Goal: Task Accomplishment & Management: Use online tool/utility

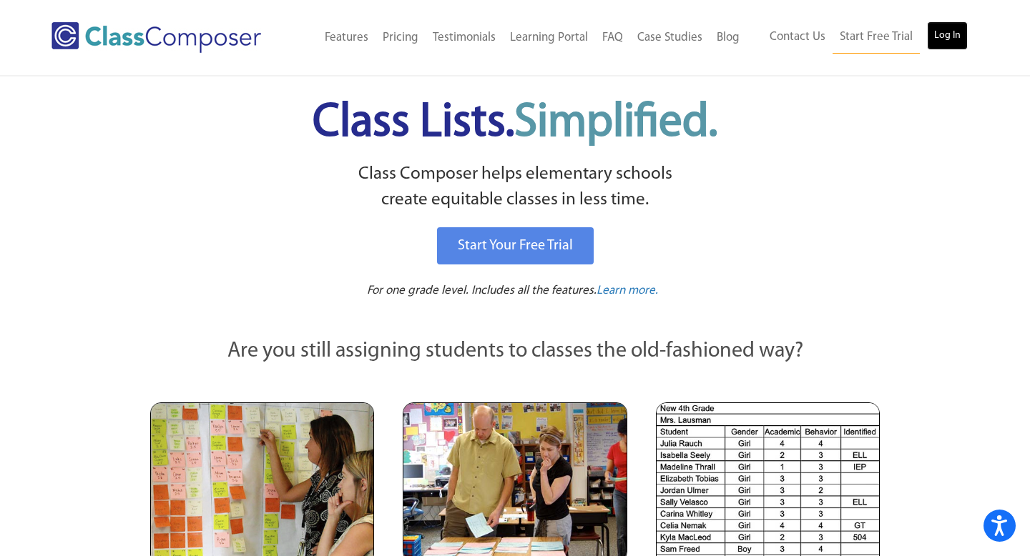
click at [936, 42] on link "Log In" at bounding box center [947, 35] width 41 height 29
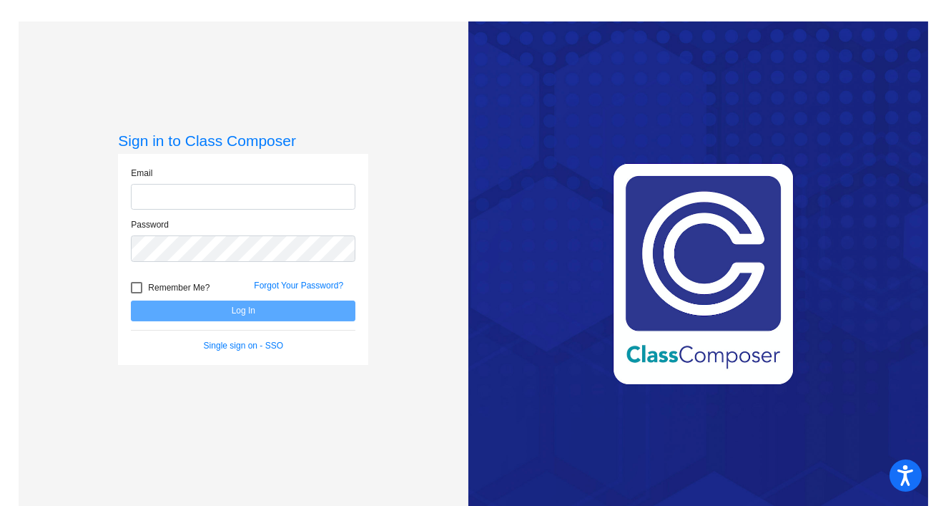
type input "[EMAIL_ADDRESS][DOMAIN_NAME]"
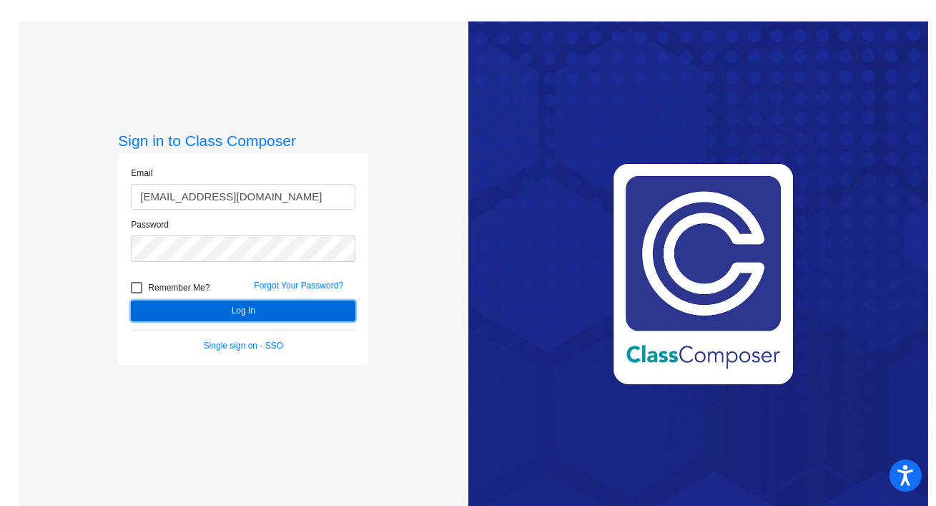
click at [250, 310] on button "Log In" at bounding box center [243, 310] width 225 height 21
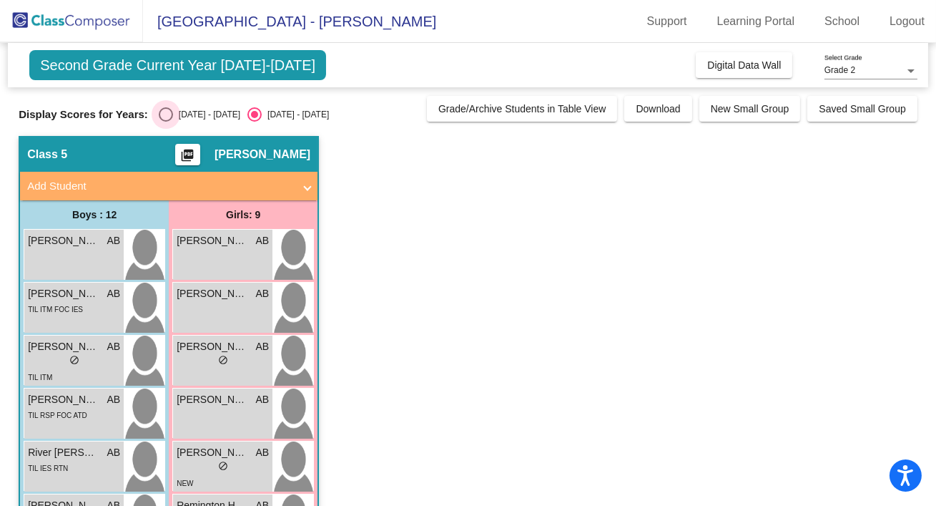
click at [160, 114] on div "Select an option" at bounding box center [166, 114] width 14 height 14
click at [165, 122] on input "[DATE] - [DATE]" at bounding box center [165, 122] width 1 height 1
radio input "true"
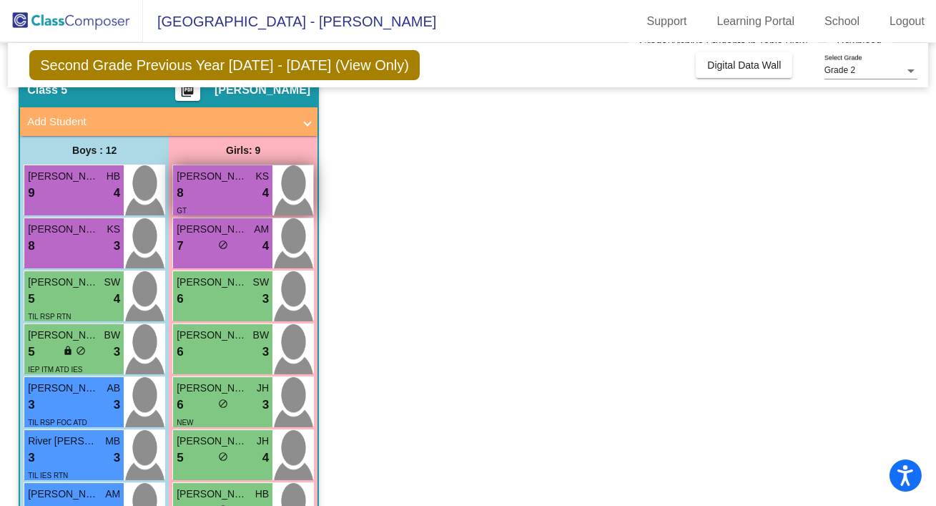
scroll to position [74, 0]
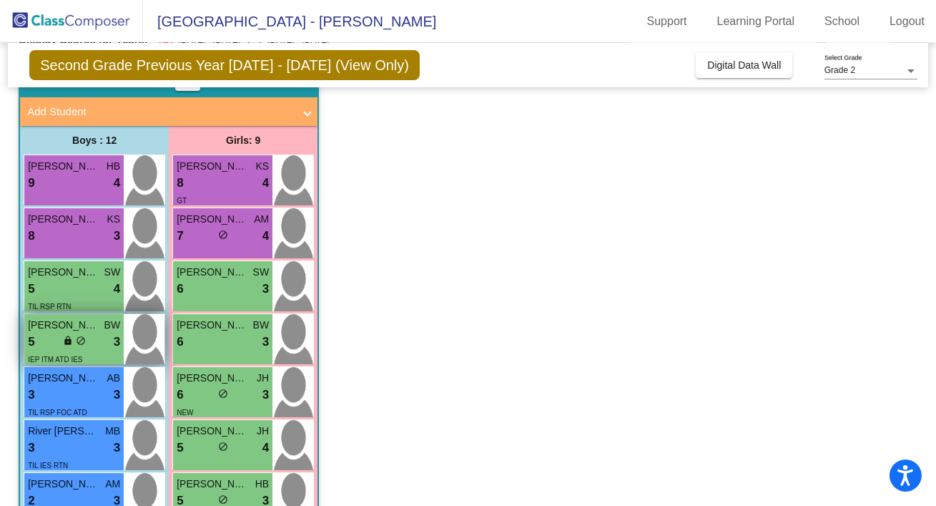
click at [90, 348] on div "5 lock do_not_disturb_alt 3" at bounding box center [74, 342] width 92 height 19
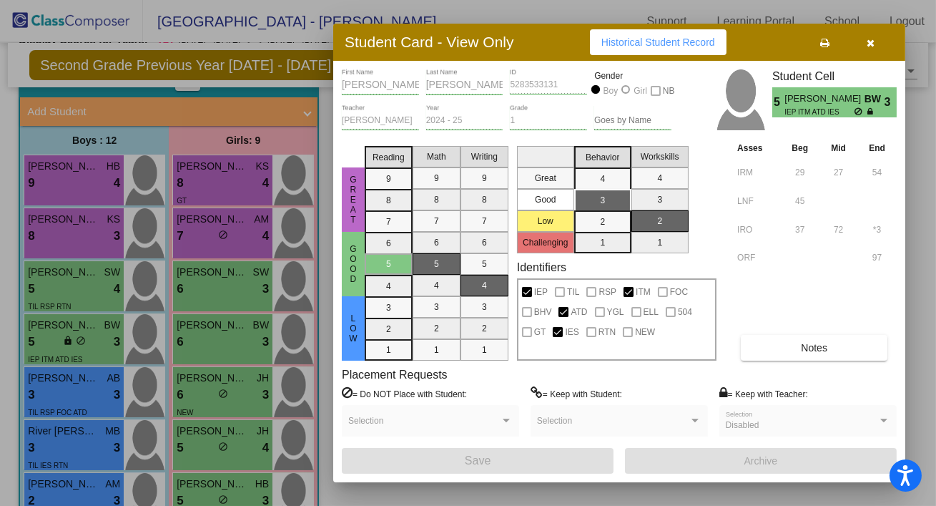
click at [867, 45] on icon "button" at bounding box center [871, 43] width 8 height 10
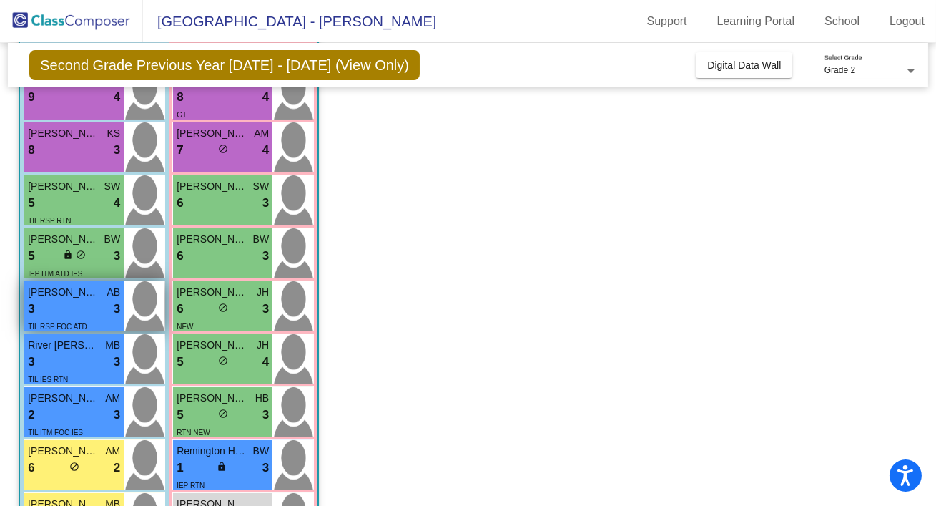
scroll to position [161, 0]
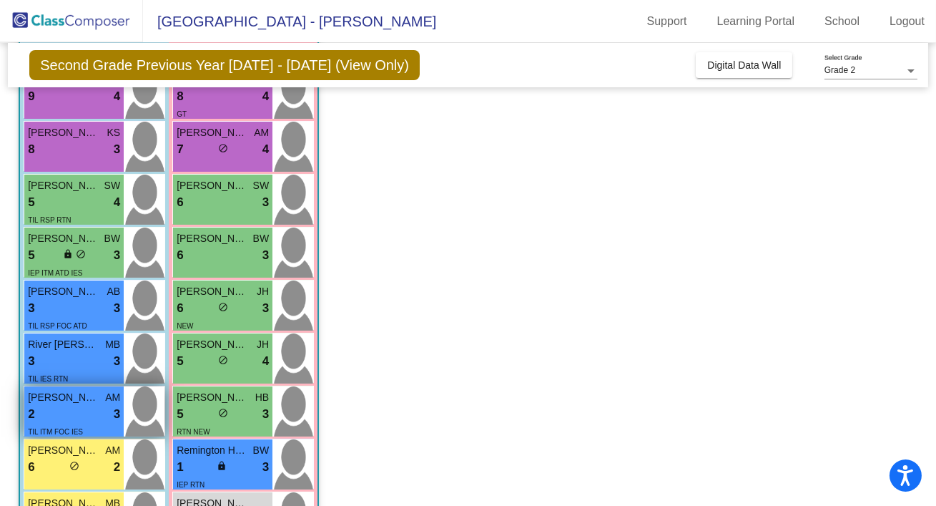
click at [79, 401] on span "[PERSON_NAME]" at bounding box center [64, 397] width 72 height 15
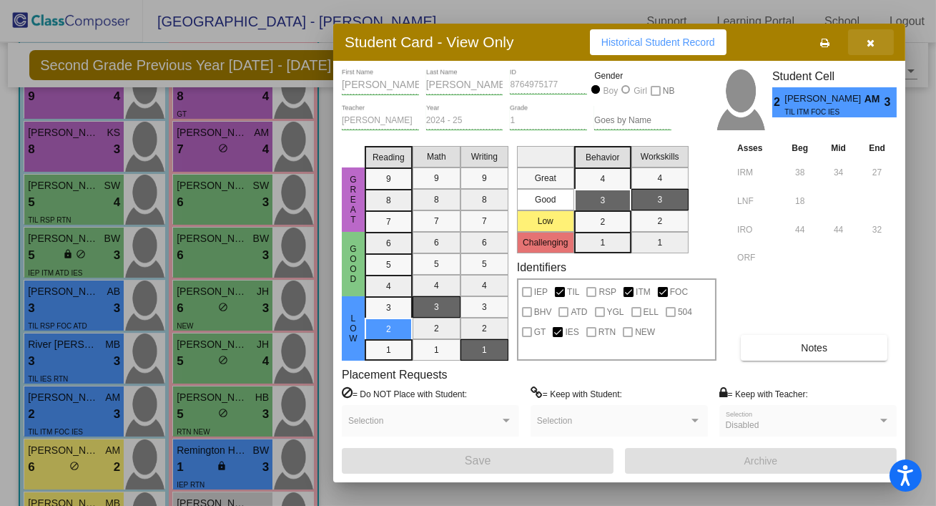
click at [880, 41] on button "button" at bounding box center [871, 42] width 46 height 26
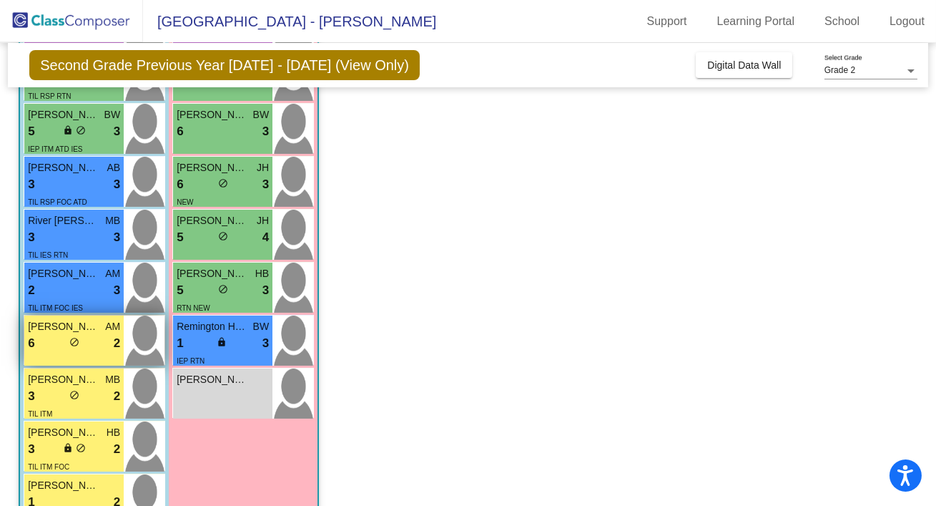
scroll to position [288, 0]
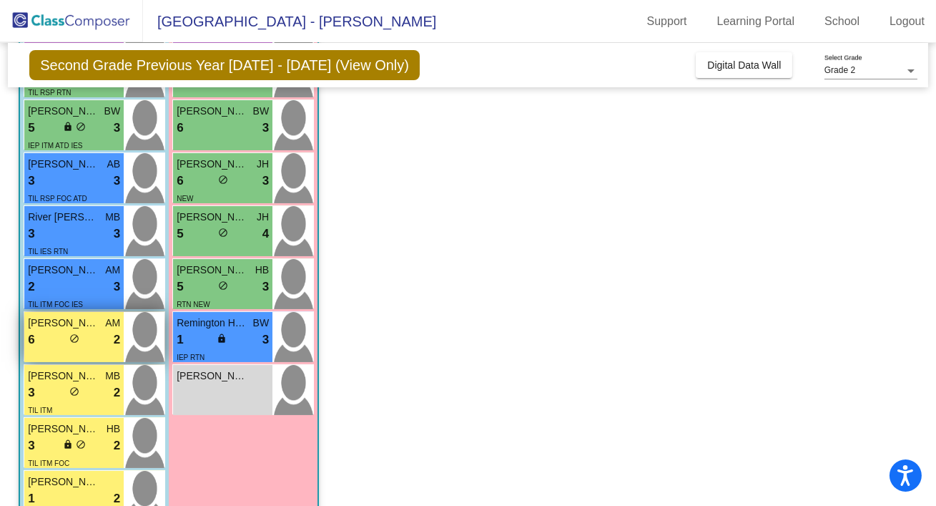
click at [97, 345] on div "6 lock do_not_disturb_alt 2" at bounding box center [74, 339] width 92 height 19
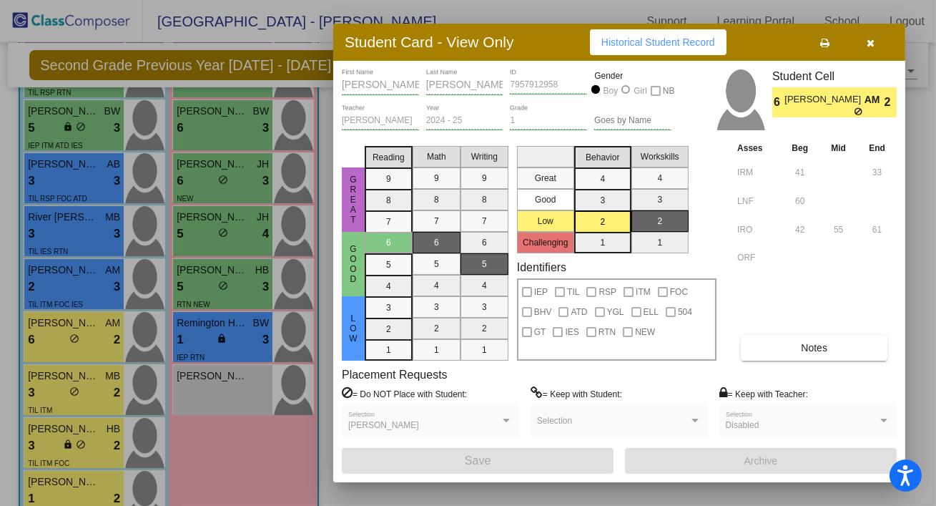
click at [871, 46] on icon "button" at bounding box center [871, 43] width 8 height 10
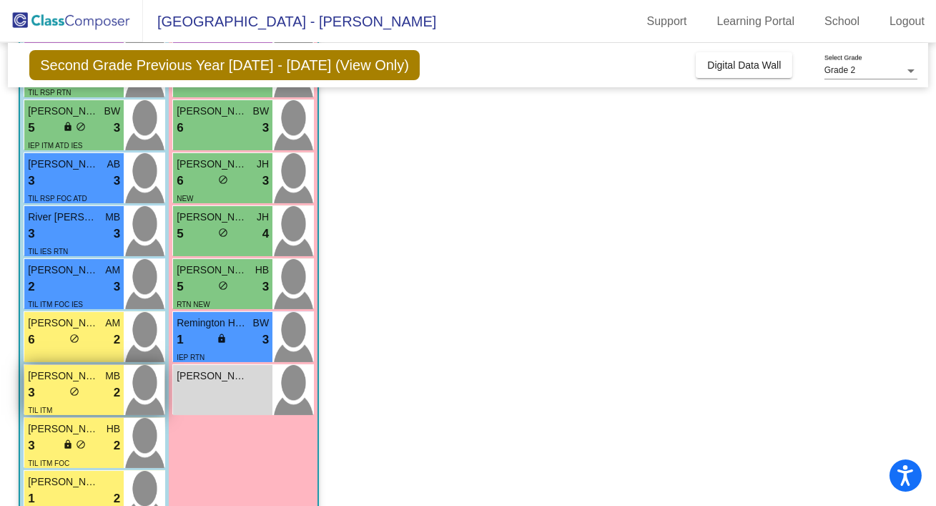
click at [75, 390] on span "do_not_disturb_alt" at bounding box center [74, 391] width 10 height 10
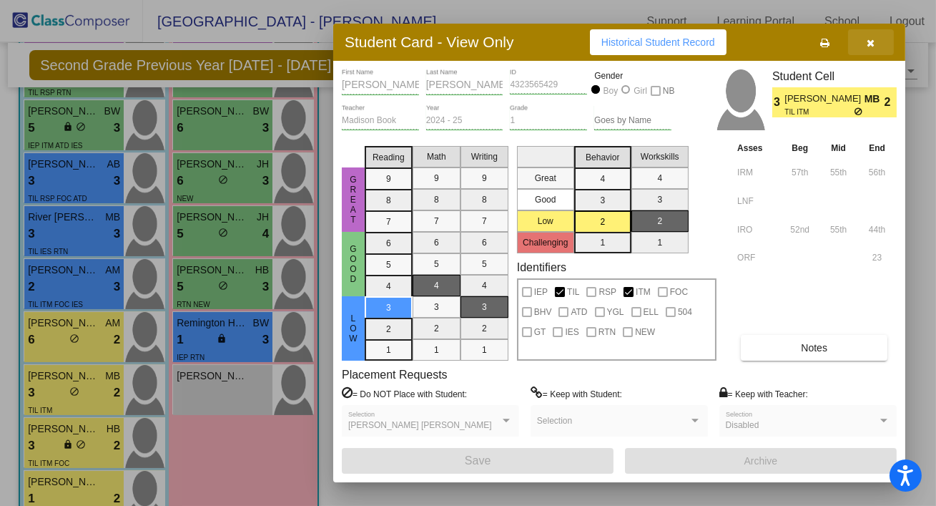
click at [875, 43] on button "button" at bounding box center [871, 42] width 46 height 26
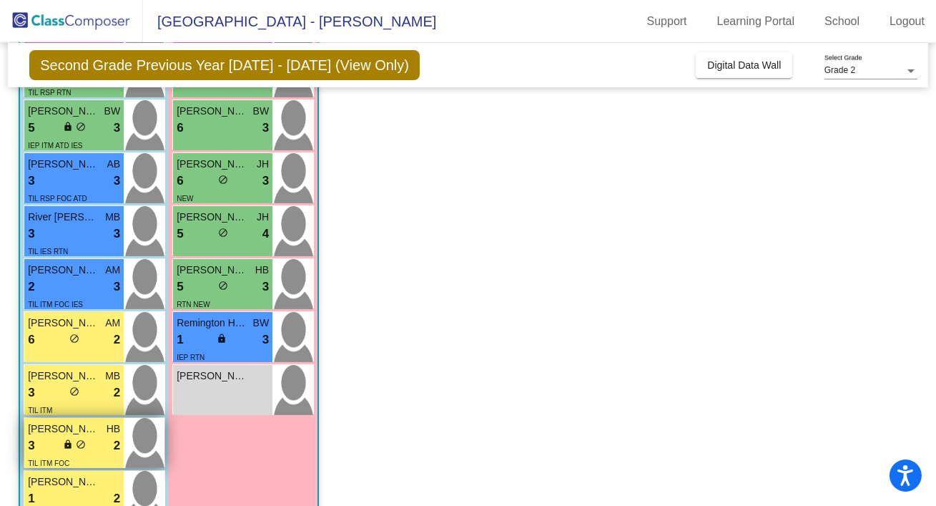
click at [69, 425] on span "[PERSON_NAME]" at bounding box center [64, 428] width 72 height 15
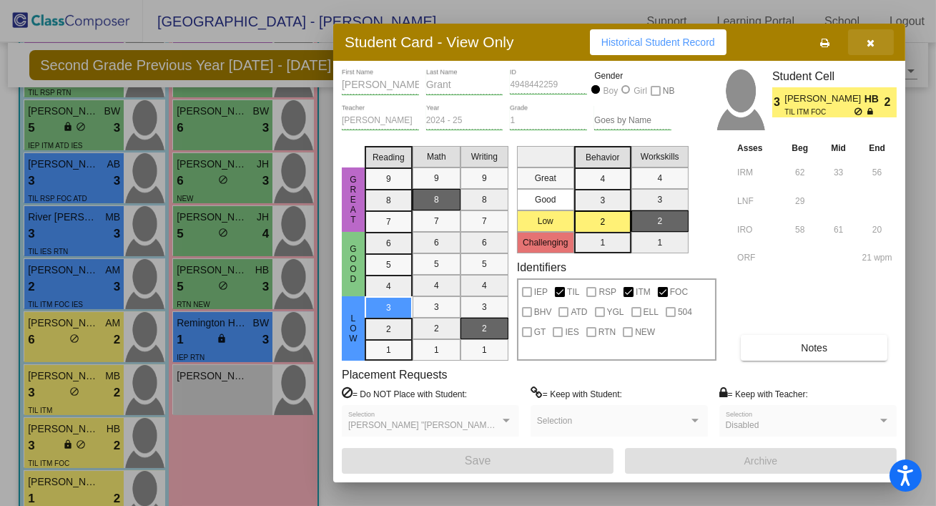
click at [872, 44] on icon "button" at bounding box center [871, 43] width 8 height 10
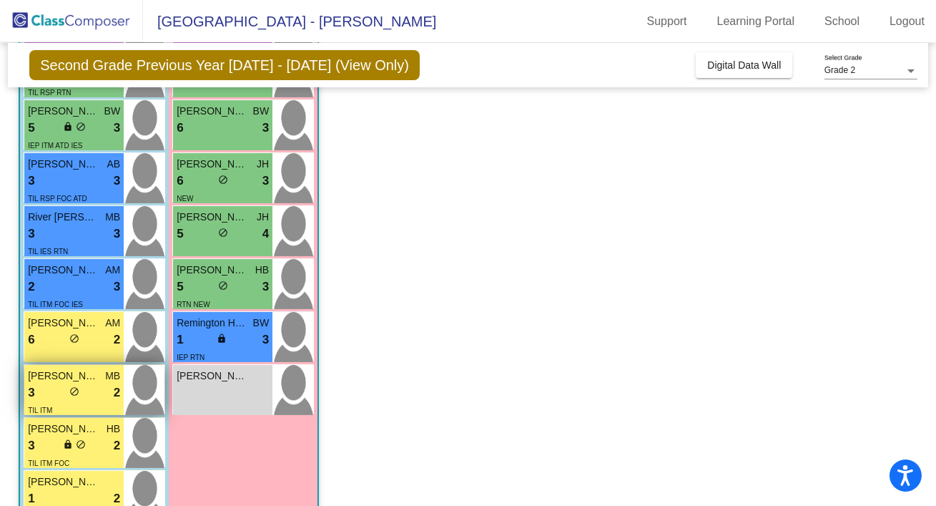
click at [77, 374] on span "[PERSON_NAME]" at bounding box center [64, 375] width 72 height 15
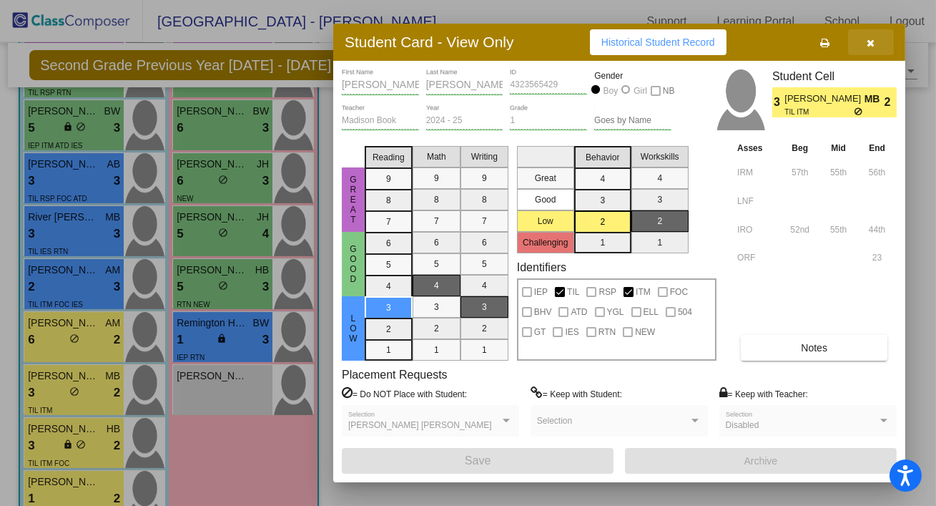
click at [873, 41] on icon "button" at bounding box center [871, 43] width 8 height 10
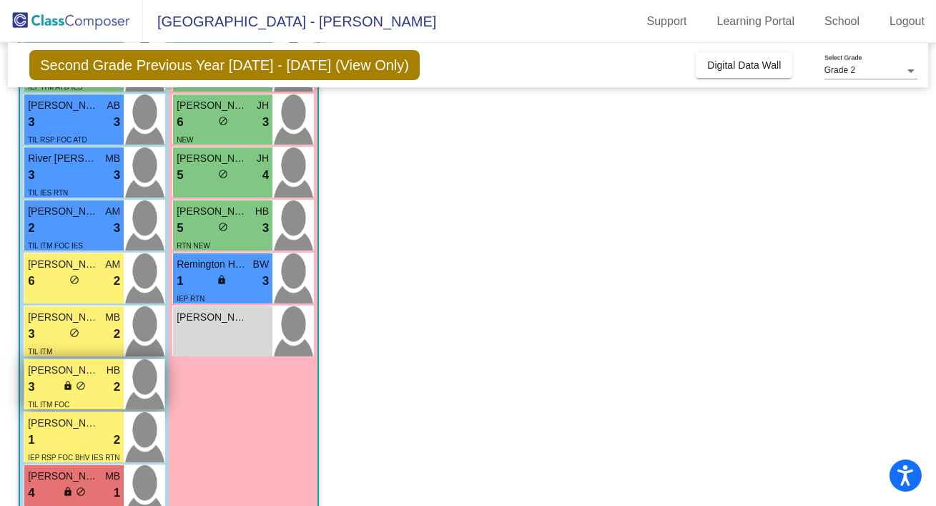
scroll to position [380, 0]
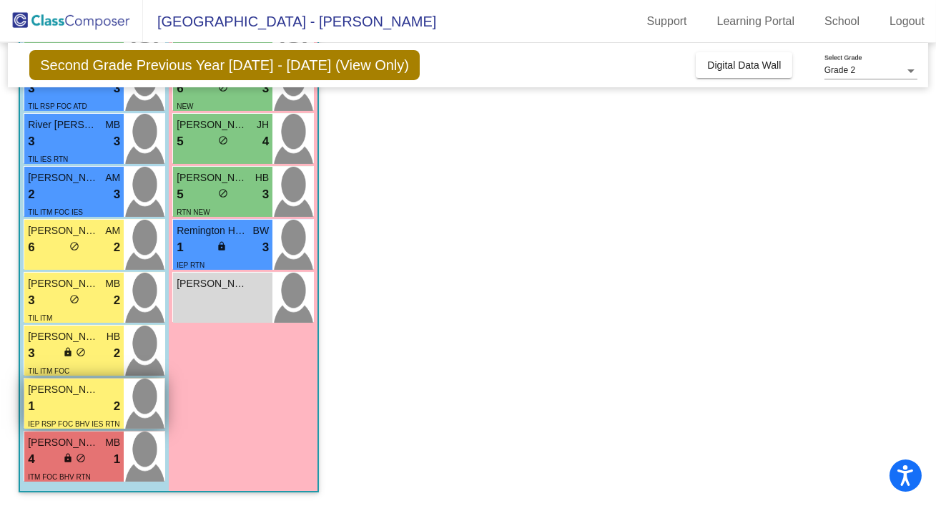
click at [63, 401] on div "1 lock do_not_disturb_alt 2" at bounding box center [74, 406] width 92 height 19
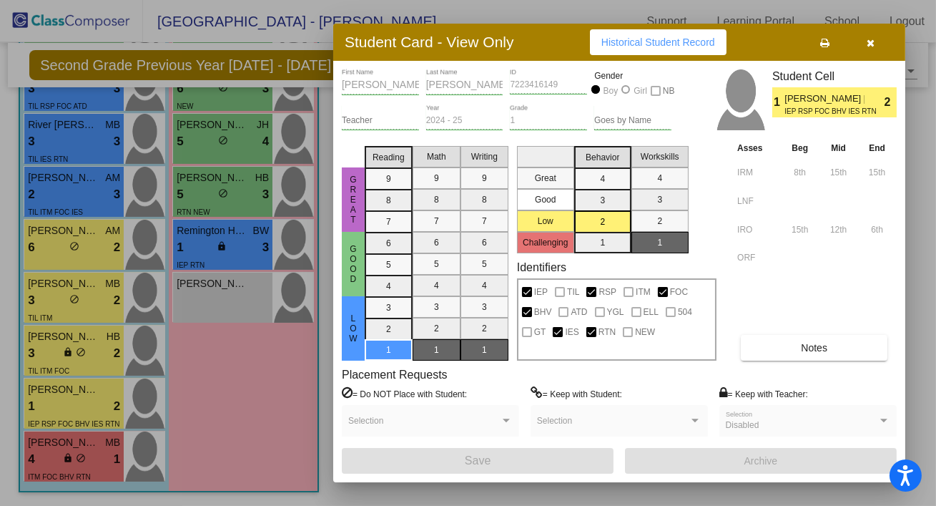
click at [870, 48] on icon "button" at bounding box center [871, 43] width 8 height 10
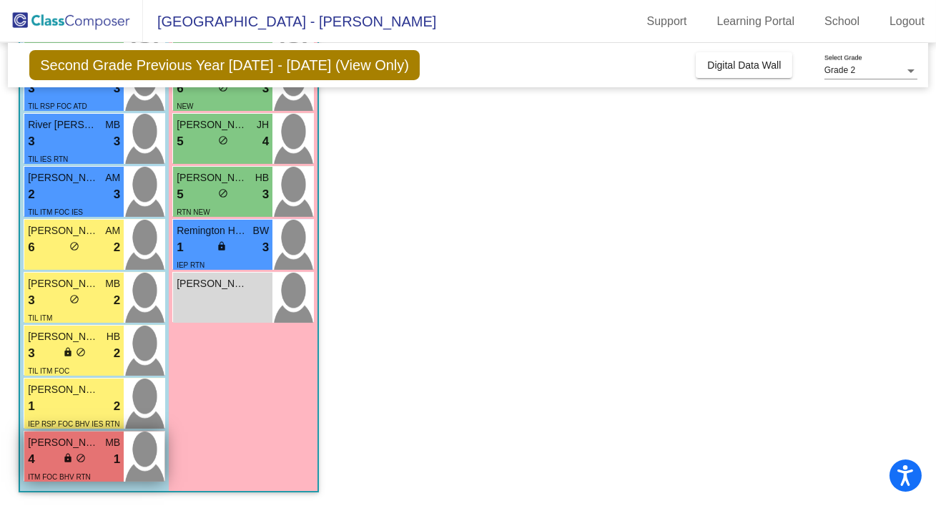
click at [80, 466] on div "lock do_not_disturb_alt" at bounding box center [74, 459] width 23 height 15
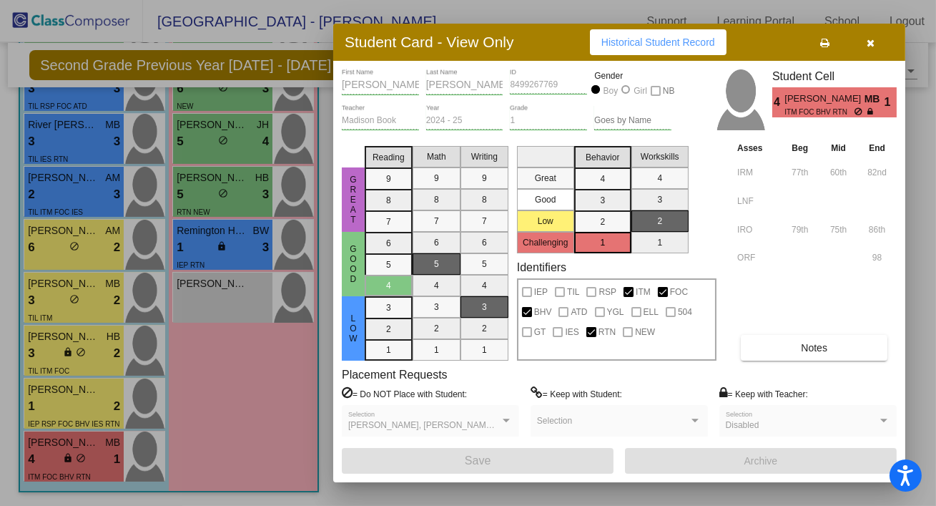
click at [869, 44] on icon "button" at bounding box center [871, 43] width 8 height 10
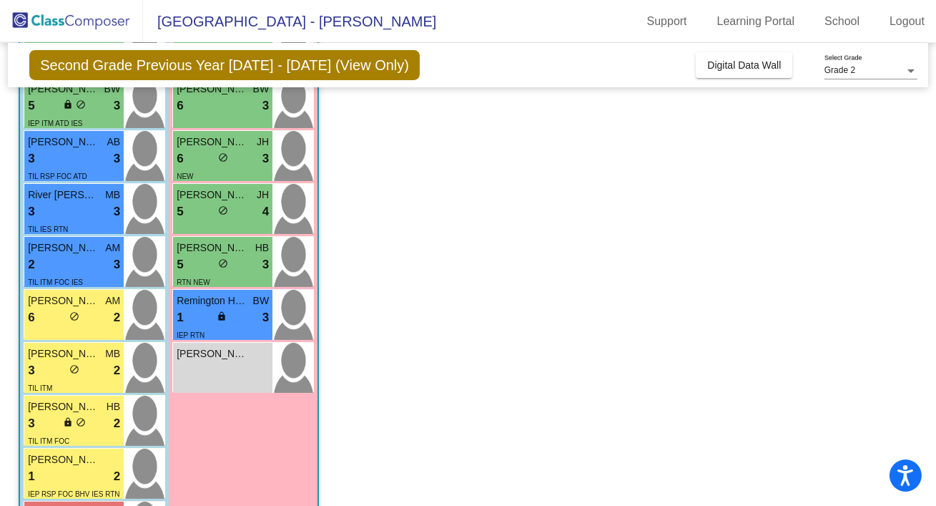
scroll to position [306, 0]
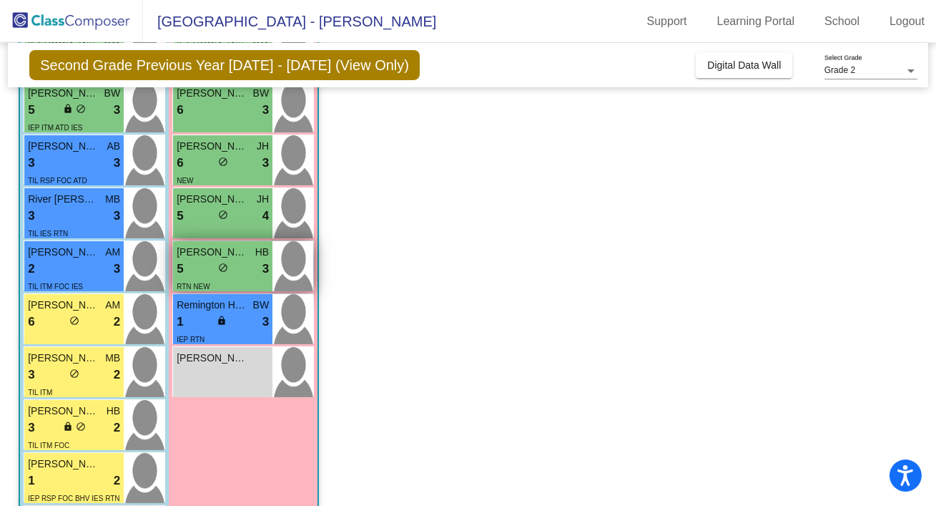
click at [232, 284] on div "RTN NEW" at bounding box center [223, 285] width 92 height 15
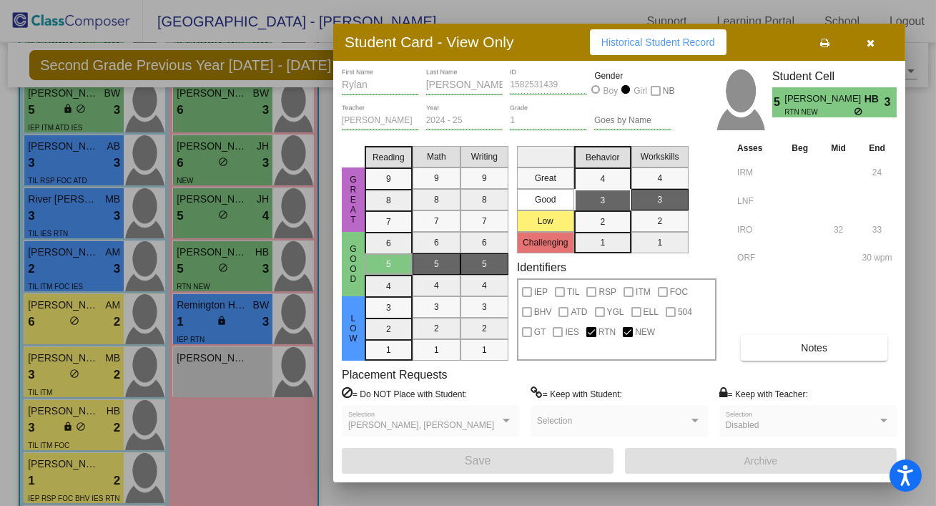
click at [870, 49] on button "button" at bounding box center [871, 42] width 46 height 26
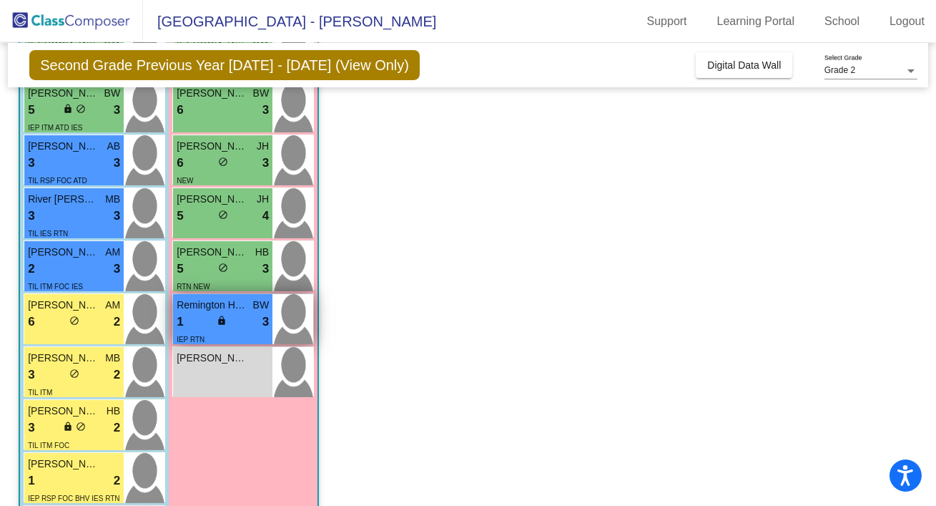
scroll to position [272, 0]
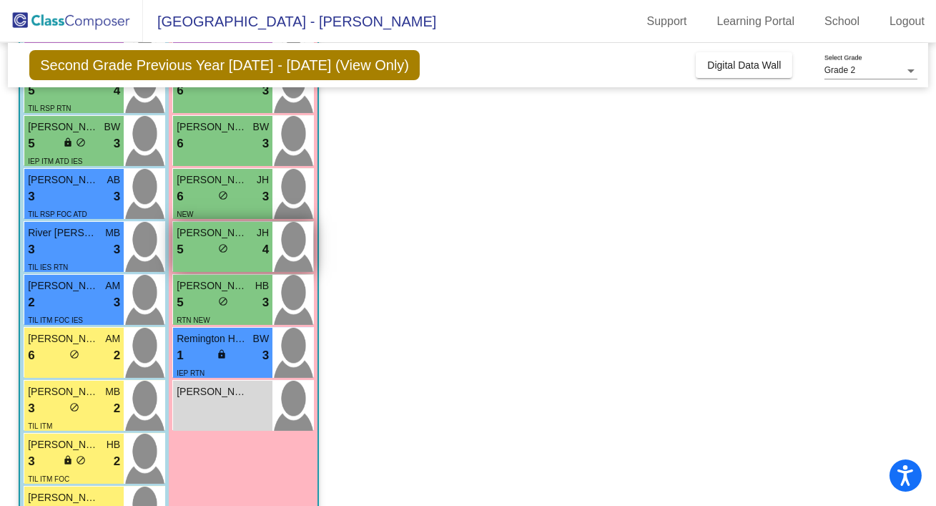
click at [222, 257] on div "5 lock do_not_disturb_alt 4" at bounding box center [223, 249] width 92 height 19
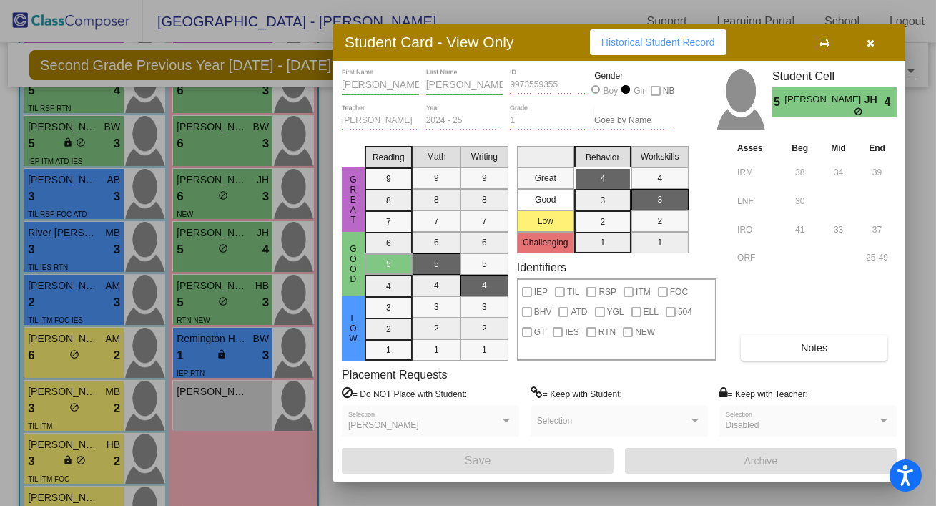
click at [875, 38] on button "button" at bounding box center [871, 42] width 46 height 26
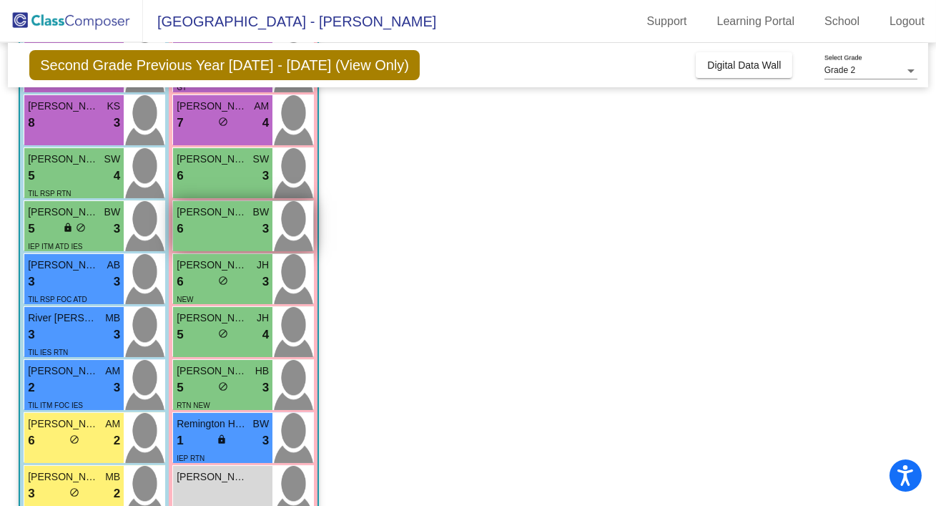
scroll to position [380, 0]
